Goal: Navigation & Orientation: Go to known website

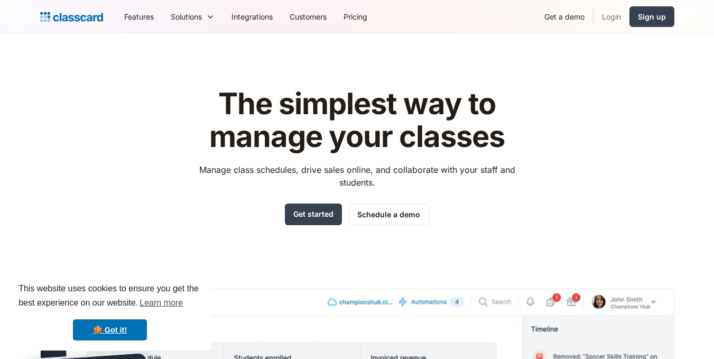
click at [614, 17] on link "Login" at bounding box center [612, 17] width 36 height 24
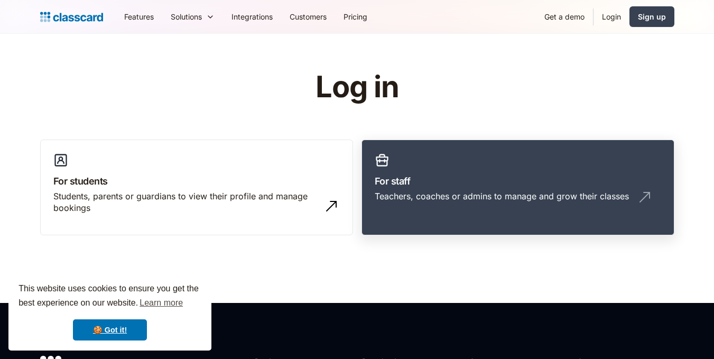
click at [451, 174] on h3 "For staff" at bounding box center [518, 181] width 286 height 14
